Goal: Information Seeking & Learning: Learn about a topic

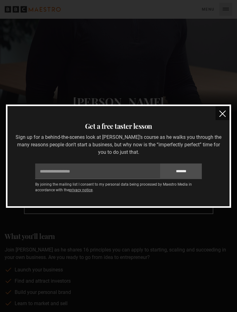
scroll to position [0, 950]
click at [223, 112] on img "close" at bounding box center [222, 113] width 7 height 7
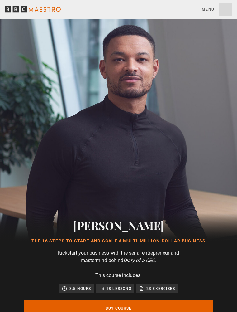
scroll to position [0, 1069]
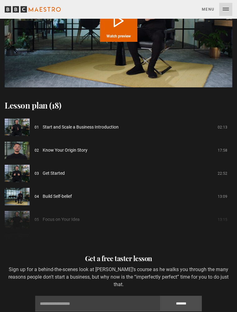
scroll to position [797, 0]
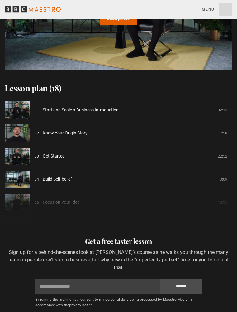
click at [83, 107] on span "Start and Scale a Business Introduction" at bounding box center [81, 110] width 76 height 7
drag, startPoint x: 8, startPoint y: 100, endPoint x: 27, endPoint y: 110, distance: 21.5
click at [8, 101] on img at bounding box center [17, 109] width 25 height 17
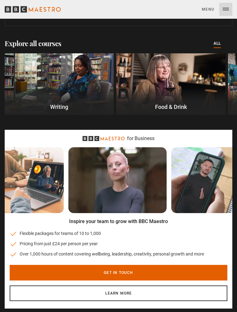
scroll to position [0, 698]
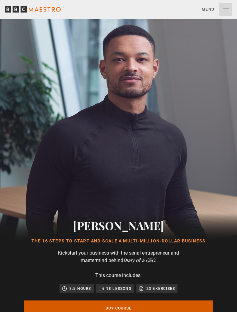
drag, startPoint x: 115, startPoint y: 306, endPoint x: 119, endPoint y: 305, distance: 4.2
click at [115, 306] on link "Buy Course" at bounding box center [119, 308] width 190 height 16
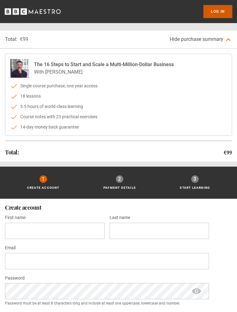
click at [215, 12] on link "Log In" at bounding box center [218, 11] width 29 height 13
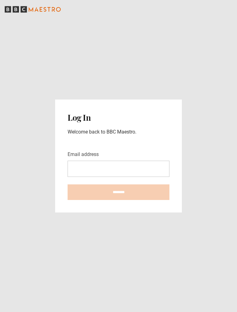
type input "**********"
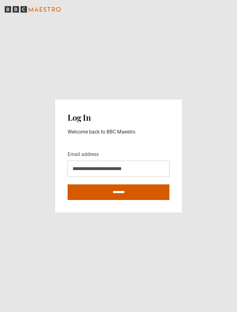
click at [112, 194] on input "********" at bounding box center [119, 192] width 102 height 16
type input "**********"
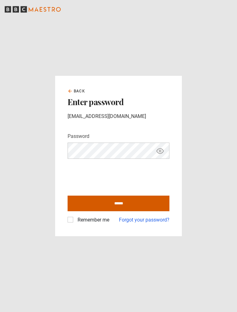
click at [112, 204] on input "******" at bounding box center [119, 203] width 102 height 16
type input "**********"
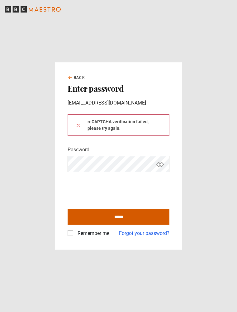
click at [119, 216] on input "******" at bounding box center [119, 217] width 102 height 16
type input "**********"
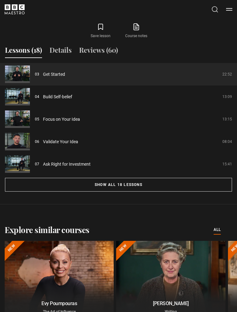
scroll to position [569, 0]
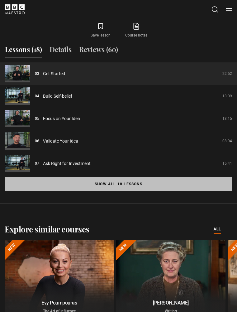
drag, startPoint x: 150, startPoint y: 183, endPoint x: 156, endPoint y: 184, distance: 6.3
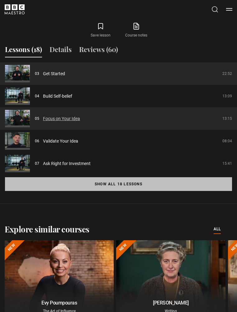
click at [150, 183] on button "Show all 18 lessons" at bounding box center [118, 184] width 227 height 14
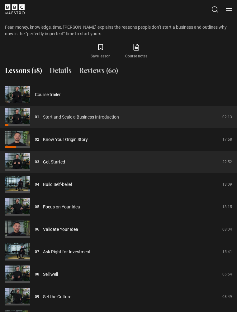
scroll to position [545, 0]
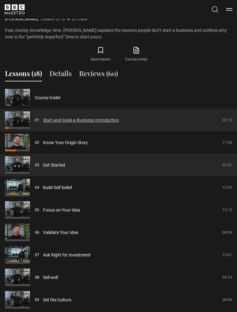
click at [48, 119] on link "Start and Scale a Business Introduction" at bounding box center [81, 120] width 76 height 7
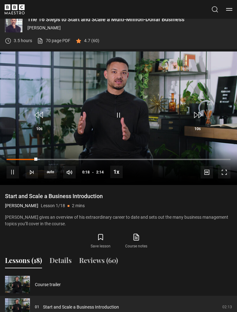
drag, startPoint x: 110, startPoint y: 197, endPoint x: -21, endPoint y: 192, distance: 131.0
click at [0, 192] on html "Skip to main content Cancel Courses Previous courses Next courses [PERSON_NAME]…" at bounding box center [118, 270] width 237 height 1257
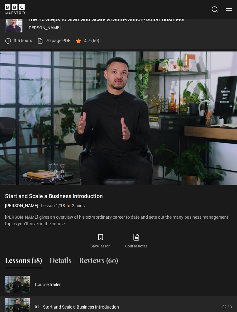
drag, startPoint x: 57, startPoint y: 203, endPoint x: 6, endPoint y: 197, distance: 51.5
click at [6, 196] on div "Start and Scale a Business Introduction [PERSON_NAME] Lesson 1/18 2 mins" at bounding box center [118, 200] width 227 height 17
copy div "Start and Scale a Business Introduction [PERSON_NAME] Lesson 1/18 2 mins"
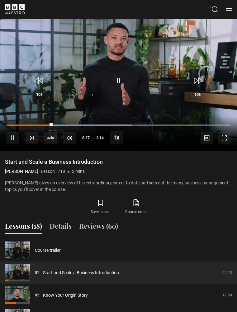
scroll to position [397, 0]
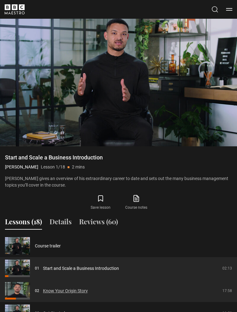
click at [71, 291] on link "Know Your Origin Story" at bounding box center [65, 290] width 45 height 7
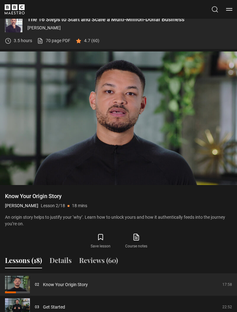
drag, startPoint x: 6, startPoint y: 195, endPoint x: 91, endPoint y: 204, distance: 85.2
click at [91, 204] on div "Know Your Origin Story Steven Bartlett Lesson 2/18 18 mins" at bounding box center [118, 200] width 227 height 17
copy div "Know Your Origin Story Steven Bartlett Lesson 2/18 18 mins"
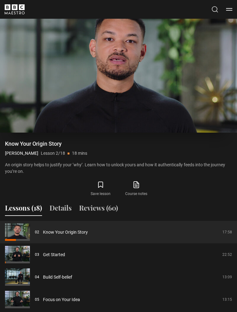
scroll to position [415, 0]
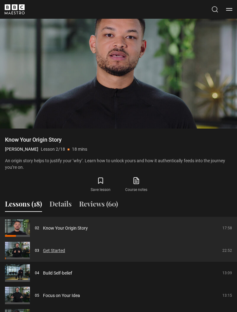
click at [50, 251] on link "Get Started" at bounding box center [54, 250] width 22 height 7
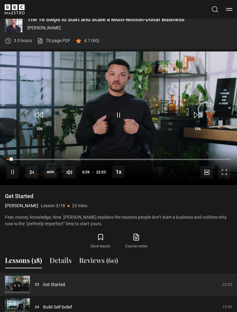
drag, startPoint x: 31, startPoint y: 198, endPoint x: 89, endPoint y: 203, distance: 58.5
click at [89, 203] on div "Get Started Steven Bartlett Lesson 3/18 23 mins" at bounding box center [118, 200] width 227 height 17
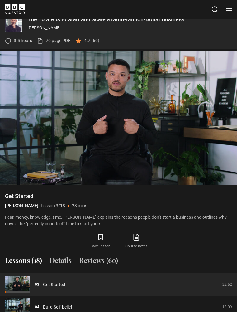
copy div "Get Started Steven Bartlett Lesson 3/18 23 mins"
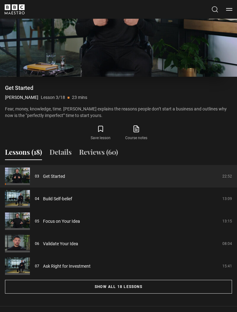
scroll to position [487, 0]
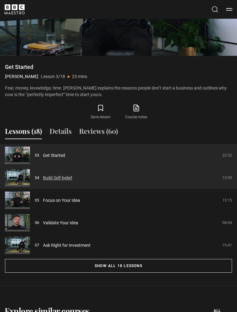
click at [53, 177] on link "Build Self-belief" at bounding box center [57, 178] width 29 height 7
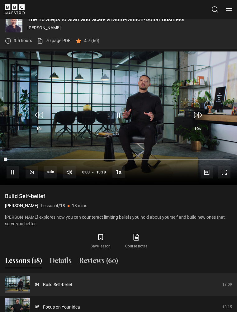
drag, startPoint x: 22, startPoint y: 196, endPoint x: 90, endPoint y: 206, distance: 69.3
click at [90, 205] on div "Build Self-belief Steven Bartlett Lesson 4/18 13 mins" at bounding box center [118, 200] width 227 height 17
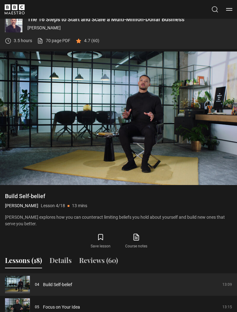
copy div "Build Self-belief Steven Bartlett Lesson 4/18 13 mins"
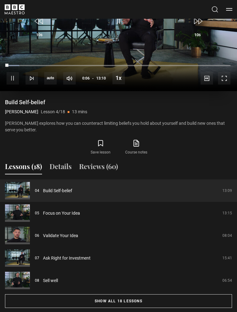
scroll to position [453, 0]
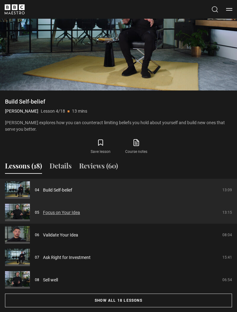
click at [56, 212] on link "Focus on Your Idea" at bounding box center [61, 212] width 37 height 7
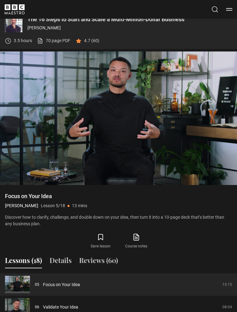
drag, startPoint x: 5, startPoint y: 195, endPoint x: 92, endPoint y: 208, distance: 87.9
click at [92, 208] on div "Focus on Your Idea [PERSON_NAME] Lesson 5/18 13 mins" at bounding box center [118, 200] width 227 height 17
copy div "Focus on Your Idea Steven Bartlett Lesson 5/18 13 mins"
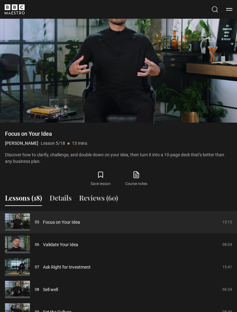
scroll to position [422, 0]
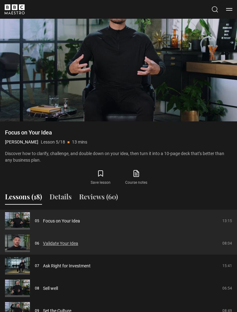
click at [57, 241] on link "Validate Your Idea" at bounding box center [60, 243] width 35 height 7
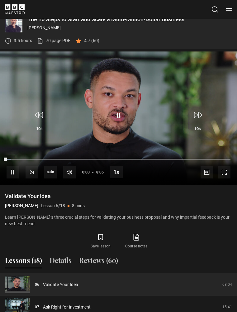
drag, startPoint x: 6, startPoint y: 195, endPoint x: 99, endPoint y: 206, distance: 94.4
click at [99, 206] on div "Validate Your Idea Steven Bartlett Lesson 6/18 8 mins" at bounding box center [118, 200] width 227 height 17
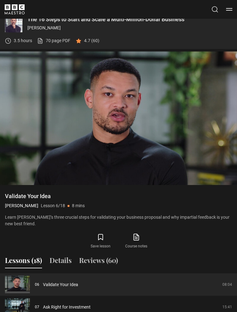
copy div "Validate Your Idea Steven Bartlett Lesson 6/18 8 mins"
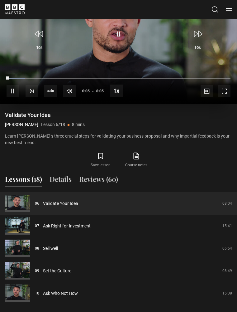
scroll to position [455, 0]
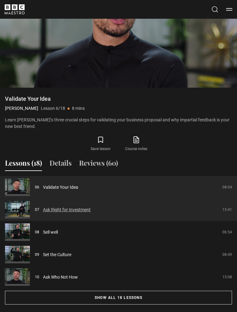
click at [54, 209] on link "Ask Right for Investment" at bounding box center [67, 209] width 48 height 7
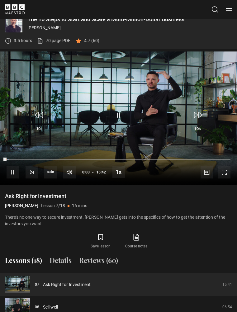
drag, startPoint x: 5, startPoint y: 195, endPoint x: 102, endPoint y: 203, distance: 96.9
click at [102, 203] on div "Ask Right for Investment Steven Bartlett Lesson 7/18 16 mins" at bounding box center [118, 200] width 227 height 17
copy div "Ask Right for Investment Steven Bartlett Lesson 7/18 16 mins"
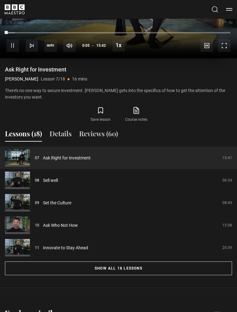
scroll to position [490, 0]
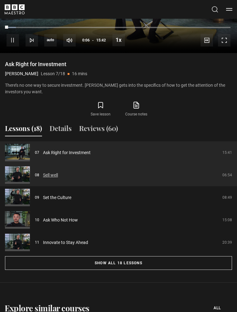
click at [52, 175] on link "Sell well" at bounding box center [50, 175] width 15 height 7
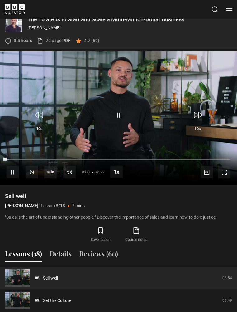
drag, startPoint x: 5, startPoint y: 194, endPoint x: 85, endPoint y: 203, distance: 80.9
click at [85, 203] on div "Video Player is loading. Play Lesson Sell well 10s Skip Back 10 seconds Pause 1…" at bounding box center [118, 147] width 237 height 192
copy div "Sell well Steven Bartlett Lesson 8/18 7 mins"
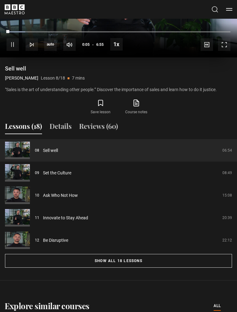
scroll to position [498, 0]
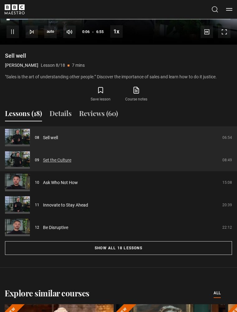
click at [50, 157] on link "Set the Culture" at bounding box center [57, 160] width 28 height 7
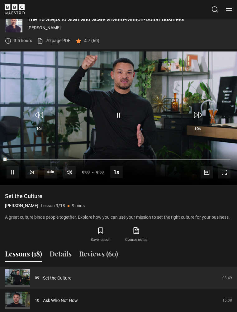
drag, startPoint x: 5, startPoint y: 194, endPoint x: 94, endPoint y: 207, distance: 89.8
click at [91, 207] on div "Set the Culture [PERSON_NAME] Lesson 9/18 9 mins" at bounding box center [118, 200] width 227 height 17
copy div "Set the Culture [PERSON_NAME] Lesson 9/18 9 mins"
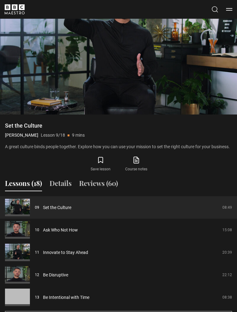
scroll to position [434, 0]
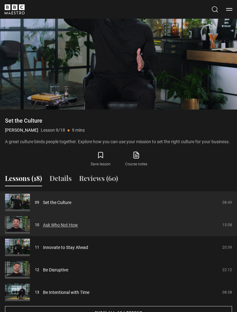
click at [60, 225] on link "Ask Who Not How" at bounding box center [60, 225] width 35 height 7
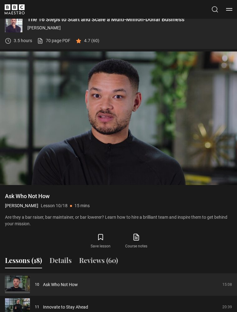
drag, startPoint x: 7, startPoint y: 196, endPoint x: 146, endPoint y: 204, distance: 139.9
click at [146, 204] on div "Ask Who Not How Steven Bartlett Lesson 10/18 15 mins" at bounding box center [118, 200] width 227 height 17
copy div "Ask Who Not How Steven Bartlett Lesson 10/18 15 mins"
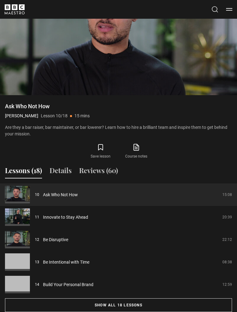
scroll to position [483, 0]
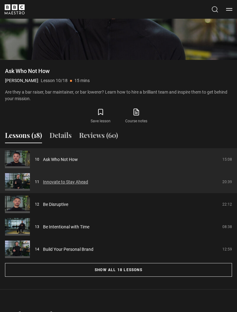
click at [64, 182] on link "Innovate to Stay Ahead" at bounding box center [65, 182] width 45 height 7
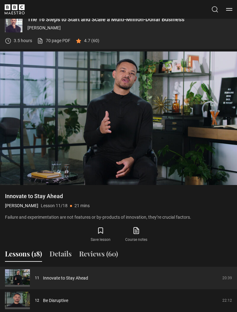
drag, startPoint x: 5, startPoint y: 196, endPoint x: 85, endPoint y: 206, distance: 80.4
click at [85, 206] on div "Innovate to Stay Ahead Steven Bartlett Lesson 11/18 21 mins" at bounding box center [118, 200] width 227 height 17
copy div "Innovate to Stay Ahead Steven Bartlett Lesson 11/18 21 mins"
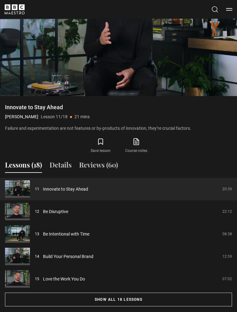
scroll to position [449, 0]
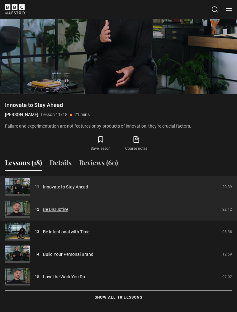
click at [59, 209] on link "Be Disruptive" at bounding box center [55, 209] width 25 height 7
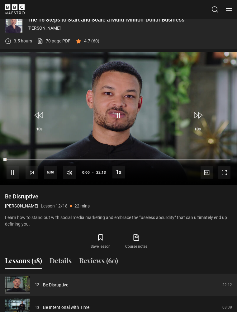
drag, startPoint x: 5, startPoint y: 195, endPoint x: 95, endPoint y: 205, distance: 91.0
click at [93, 205] on div "Video Player is loading. Play Lesson Be Disruptive 10s Skip Back 10 seconds Pau…" at bounding box center [118, 151] width 237 height 199
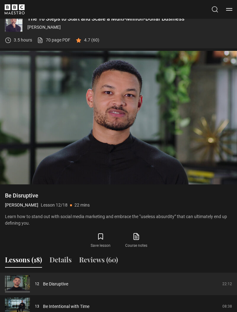
copy div "Be Disruptive Steven Bartlett Lesson 12/18 22 mins"
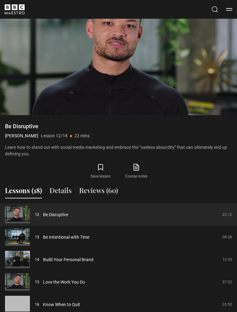
scroll to position [460, 0]
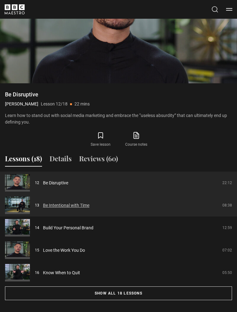
click at [61, 204] on link "Be Intentional with Time" at bounding box center [66, 205] width 46 height 7
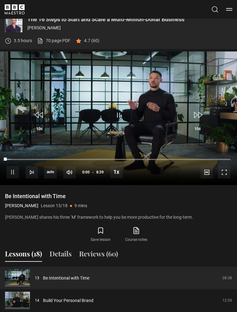
drag, startPoint x: 6, startPoint y: 195, endPoint x: 89, endPoint y: 202, distance: 83.2
click at [89, 202] on div "Be Intentional with Time [PERSON_NAME] Lesson 13/18 9 mins" at bounding box center [118, 200] width 227 height 17
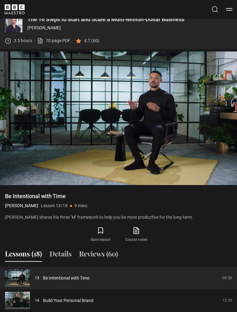
copy div "Be Intentional with Time [PERSON_NAME] Lesson 13/18 9 mins"
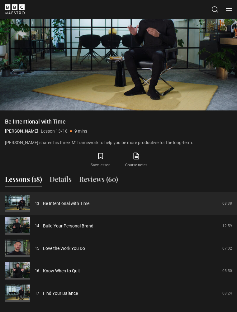
scroll to position [435, 0]
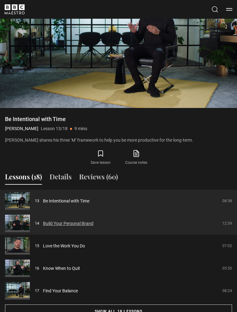
click at [51, 223] on link "Build Your Personal Brand" at bounding box center [68, 223] width 50 height 7
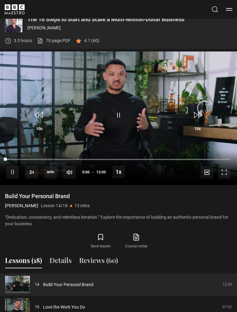
drag, startPoint x: 5, startPoint y: 196, endPoint x: 92, endPoint y: 203, distance: 87.5
click at [92, 203] on div "Build Your Personal Brand Steven Bartlett Lesson 14/18 13 mins" at bounding box center [118, 200] width 227 height 17
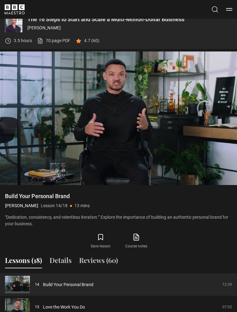
copy div "Build Your Personal Brand Steven Bartlett Lesson 14/18 13 mins"
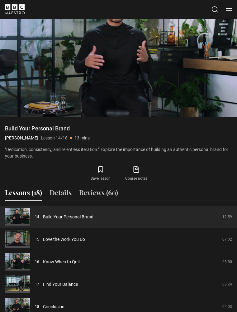
scroll to position [435, 0]
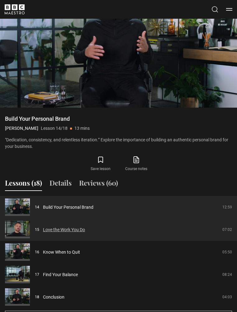
click at [59, 229] on link "Love the Work You Do" at bounding box center [64, 229] width 42 height 7
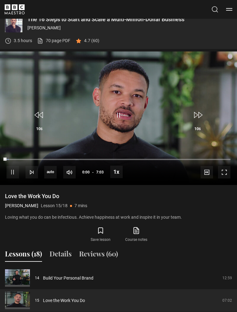
drag, startPoint x: 16, startPoint y: 193, endPoint x: 100, endPoint y: 205, distance: 84.7
click at [100, 205] on div "Video Player is loading. Play Lesson Love the Work You Do 10s Skip Back 10 seco…" at bounding box center [118, 147] width 237 height 192
copy div "Love the Work You Do Steven Bartlett Lesson 15/18 7 mins"
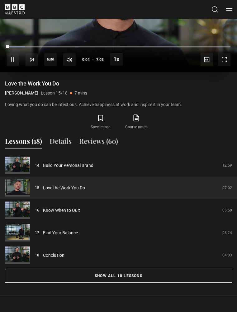
scroll to position [476, 0]
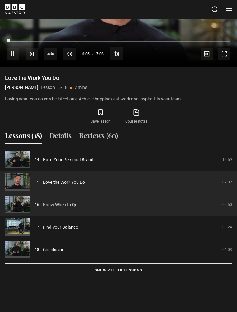
drag, startPoint x: 62, startPoint y: 204, endPoint x: 68, endPoint y: 205, distance: 5.6
click at [62, 204] on link "Know When to Quit" at bounding box center [61, 204] width 37 height 7
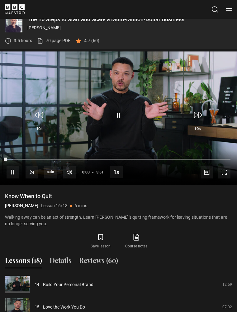
drag, startPoint x: 88, startPoint y: 208, endPoint x: 6, endPoint y: 195, distance: 83.2
click at [6, 195] on div "Know When to Quit Steven Bartlett Lesson 16/18 6 mins" at bounding box center [118, 200] width 227 height 17
copy div "Know When to Quit Steven Bartlett Lesson 16/18 6 mins"
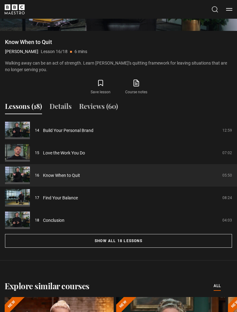
scroll to position [516, 0]
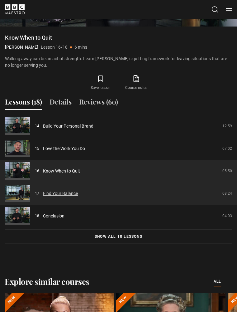
click at [63, 193] on link "Find Your Balance" at bounding box center [60, 193] width 35 height 7
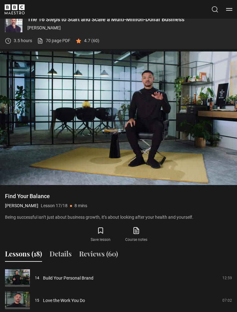
drag, startPoint x: 88, startPoint y: 206, endPoint x: -7, endPoint y: 196, distance: 96.0
click at [0, 196] on html "Skip to main content Cancel Courses Previous courses Next courses [PERSON_NAME]…" at bounding box center [118, 256] width 237 height 1228
copy div "Find Your Balance [PERSON_NAME] Lesson 17/18 8 mins"
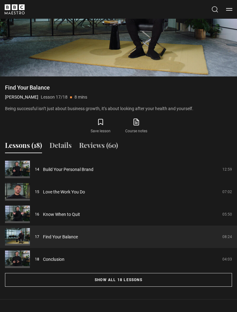
scroll to position [470, 0]
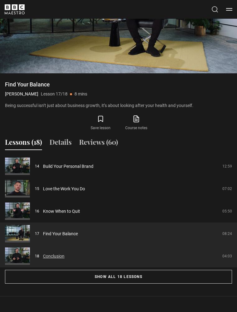
click at [55, 255] on link "Conclusion" at bounding box center [54, 256] width 22 height 7
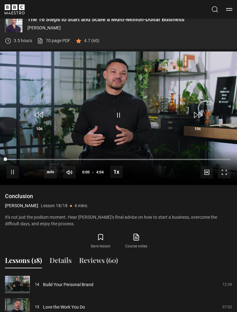
drag, startPoint x: 6, startPoint y: 196, endPoint x: 92, endPoint y: 203, distance: 86.3
click at [92, 203] on div "Conclusion [PERSON_NAME] Lesson 18/18 4 mins" at bounding box center [118, 200] width 227 height 17
copy div "Conclusion [PERSON_NAME] Lesson 18/18 4 mins"
click at [11, 174] on span "Video Player" at bounding box center [13, 172] width 12 height 12
